Goal: Task Accomplishment & Management: Use online tool/utility

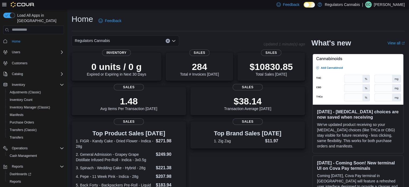
click at [263, 168] on div "Top Brand Sales [DATE] 1. Zig Zag $11.97 Sales" at bounding box center [248, 160] width 115 height 76
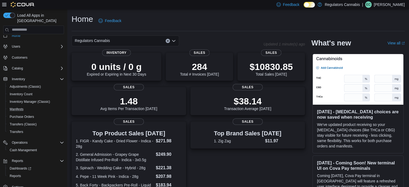
scroll to position [9, 0]
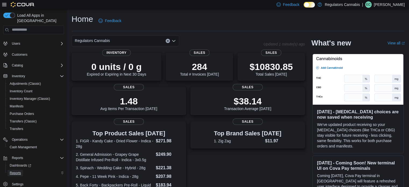
click at [15, 171] on span "Reports" at bounding box center [15, 173] width 11 height 4
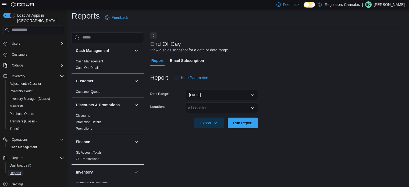
scroll to position [3, 0]
click at [237, 120] on span "Run Report" at bounding box center [242, 122] width 19 height 5
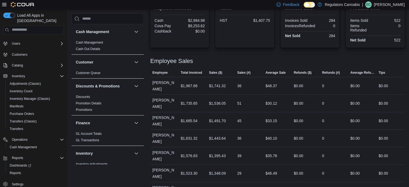
scroll to position [199, 0]
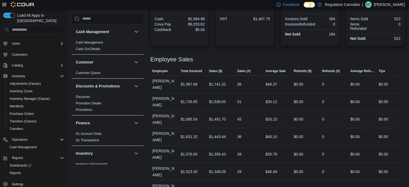
click at [354, 116] on div "$0.00" at bounding box center [355, 119] width 9 height 6
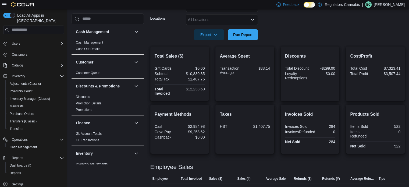
scroll to position [11, 0]
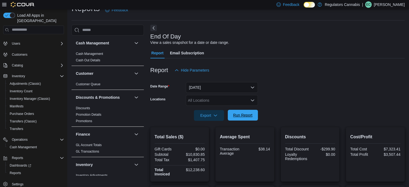
click at [253, 114] on span "Run Report" at bounding box center [243, 115] width 24 height 11
click at [353, 120] on form "Date Range [DATE] Locations All Locations Export Run Report" at bounding box center [277, 98] width 255 height 45
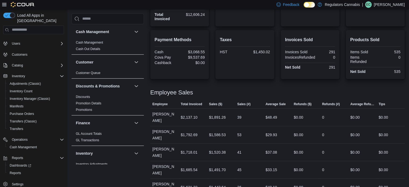
scroll to position [92, 0]
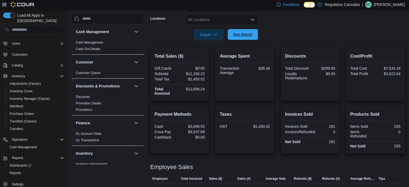
click at [248, 34] on span "Run Report" at bounding box center [242, 34] width 19 height 5
click at [246, 37] on span "Run Report" at bounding box center [242, 34] width 19 height 5
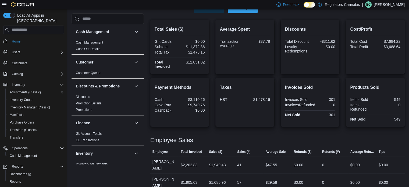
scroll to position [38, 0]
